Goal: Book appointment/travel/reservation

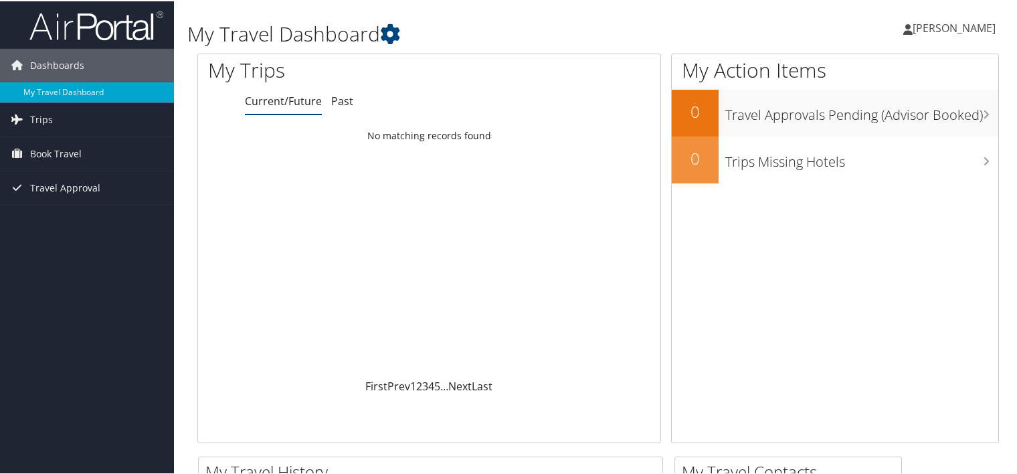
click at [399, 243] on div "Loading... No matching records found" at bounding box center [429, 249] width 462 height 254
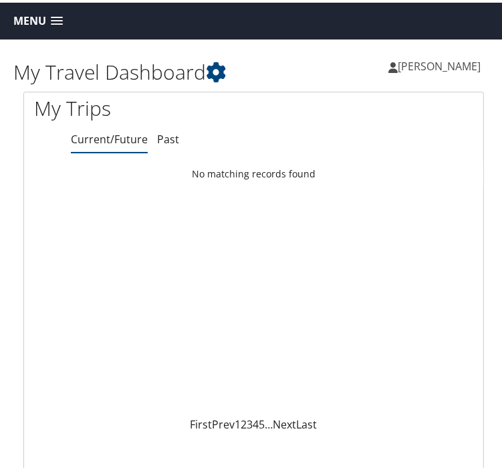
click at [54, 16] on span at bounding box center [57, 18] width 12 height 9
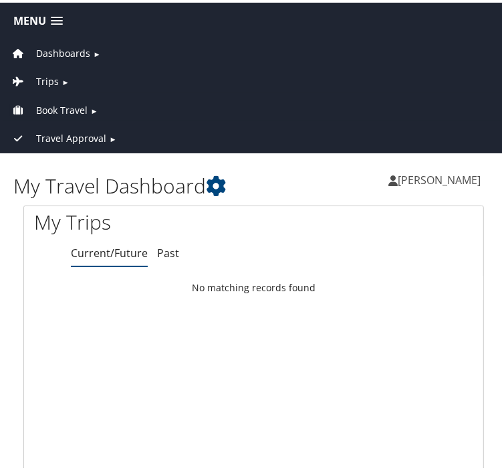
click at [61, 102] on span "Book Travel" at bounding box center [62, 107] width 52 height 15
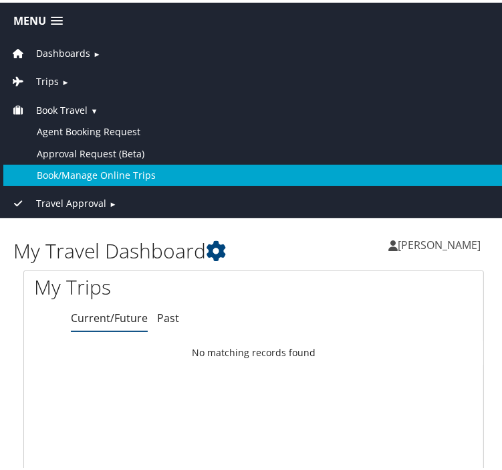
click at [91, 165] on link "Book/Manage Online Trips" at bounding box center [253, 172] width 501 height 21
